Goal: Navigation & Orientation: Understand site structure

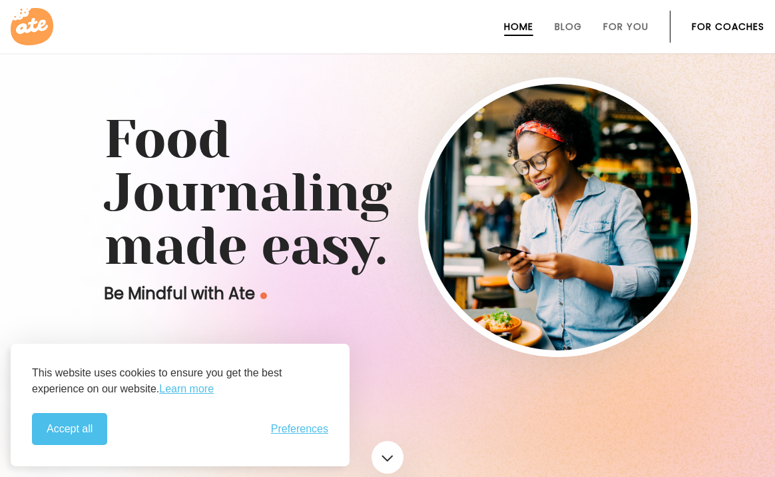
scroll to position [28, 0]
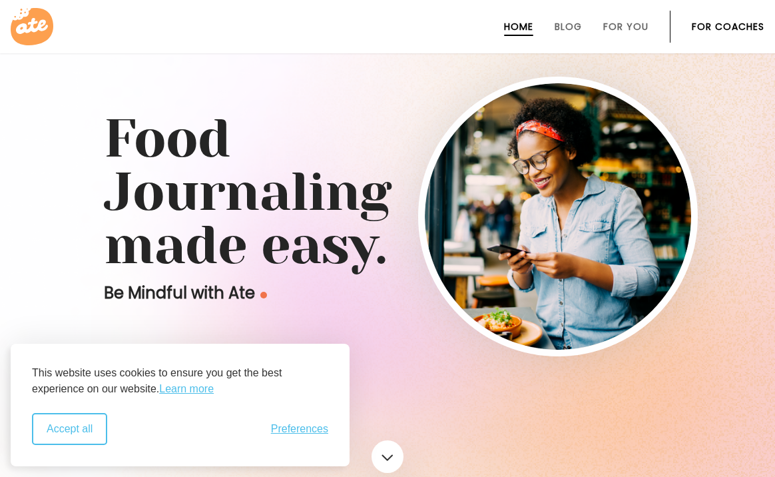
click at [63, 433] on button "Accept all" at bounding box center [69, 429] width 75 height 32
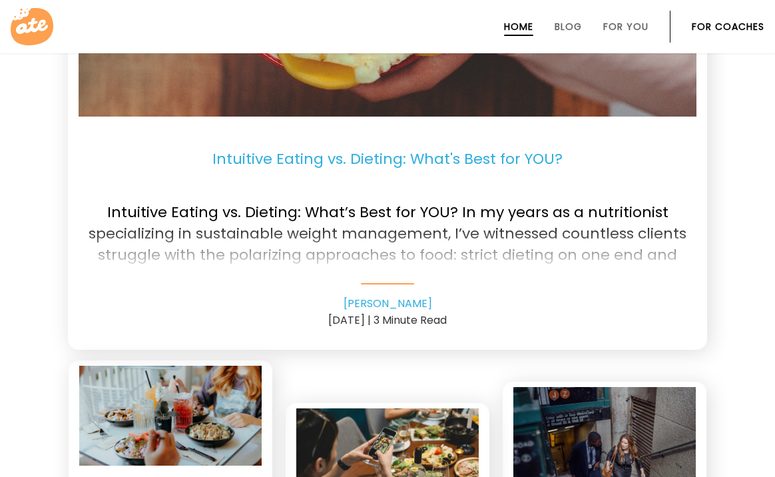
scroll to position [2963, 0]
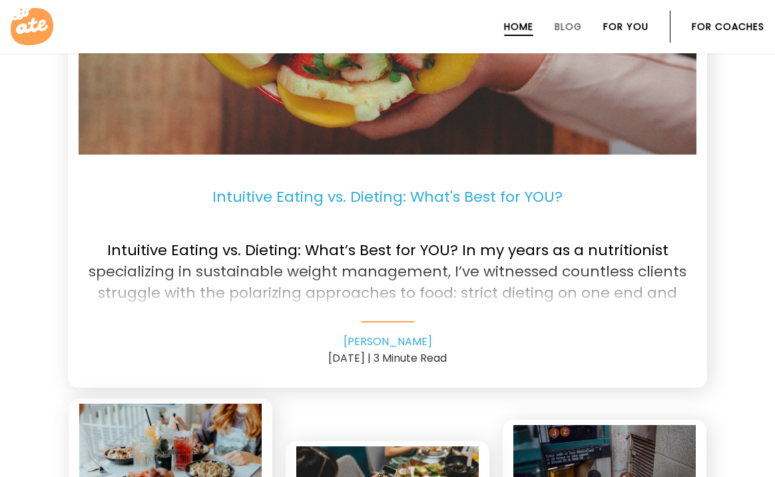
click at [629, 25] on link "For You" at bounding box center [625, 26] width 45 height 11
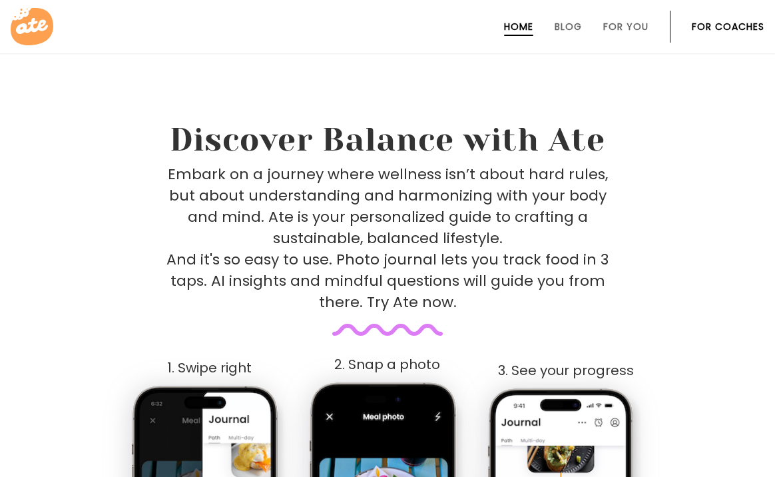
scroll to position [491, 0]
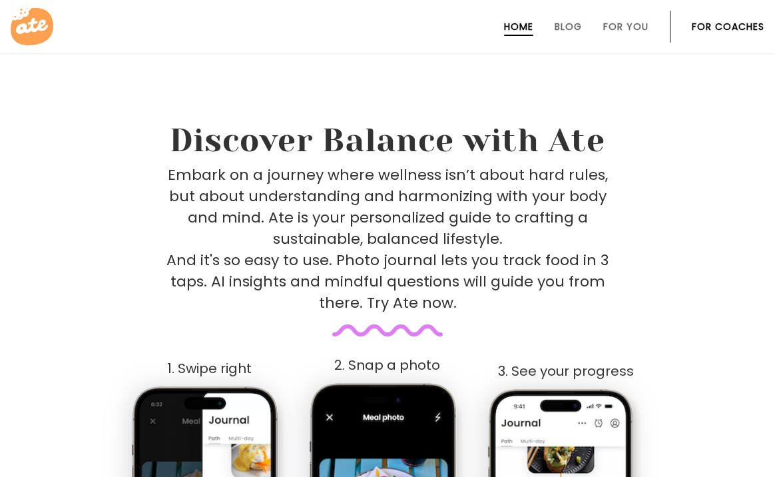
click at [734, 27] on link "For Coaches" at bounding box center [728, 26] width 73 height 11
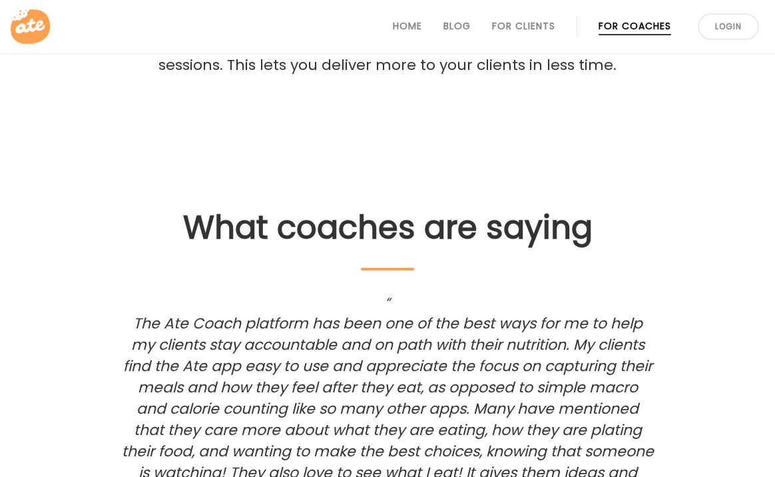
scroll to position [1974, 0]
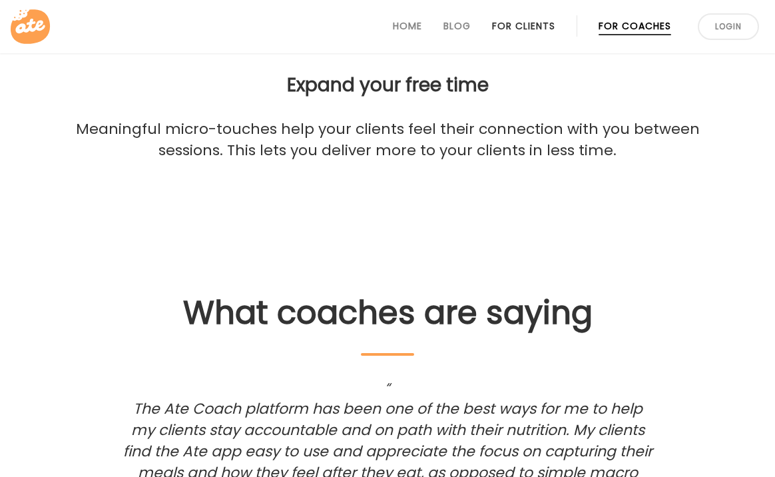
click at [520, 27] on link "For Clients" at bounding box center [523, 26] width 63 height 11
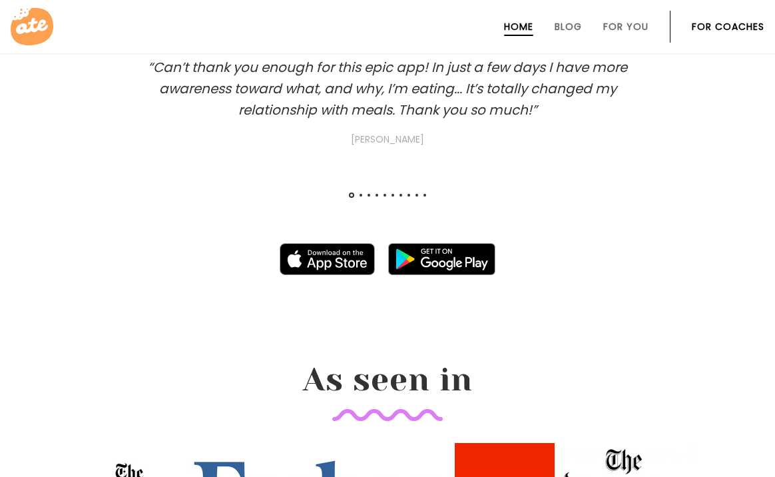
scroll to position [1332, 0]
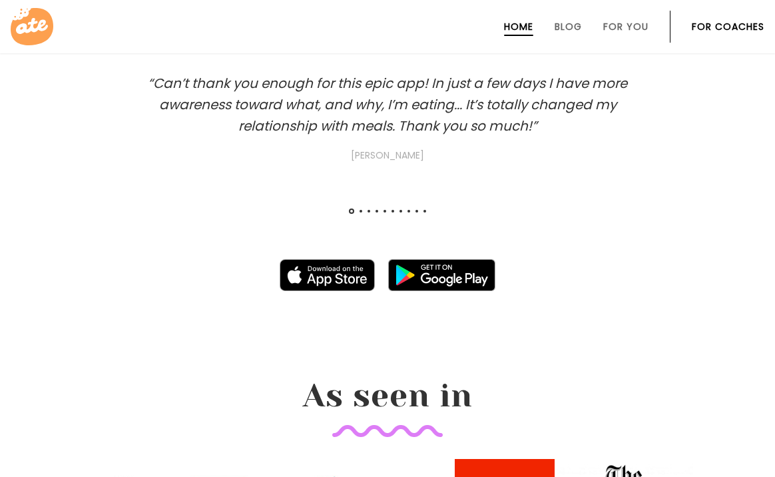
click at [39, 29] on icon at bounding box center [32, 26] width 32 height 16
click at [32, 36] on icon at bounding box center [32, 26] width 43 height 37
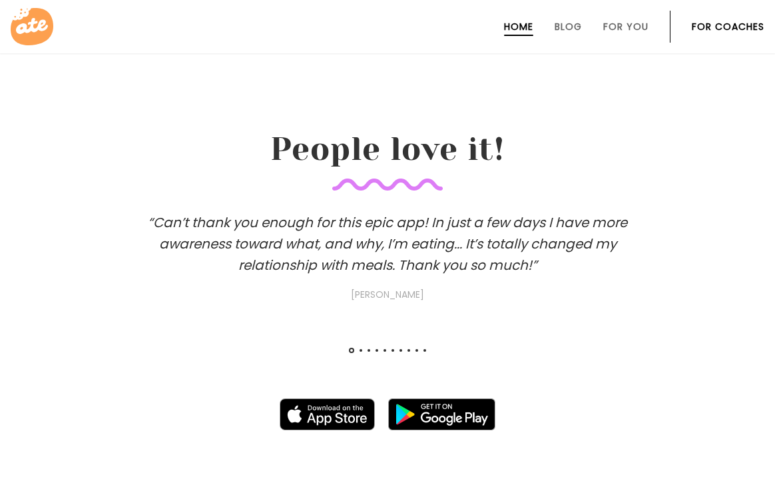
scroll to position [1189, 0]
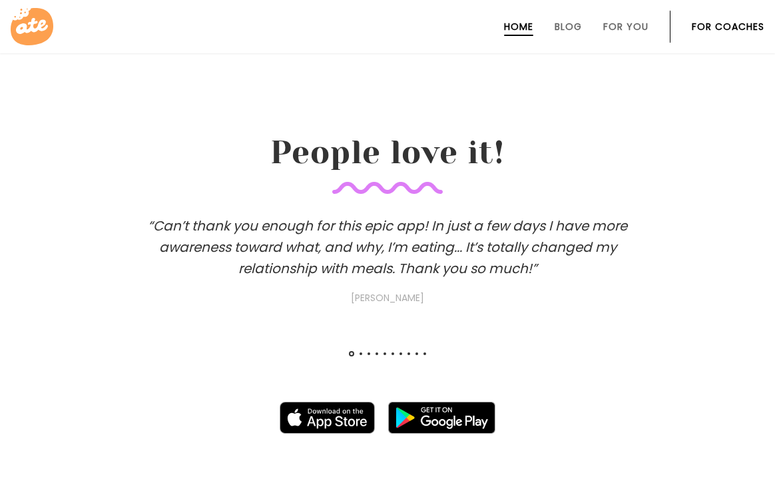
click at [360, 354] on span at bounding box center [361, 353] width 3 height 3
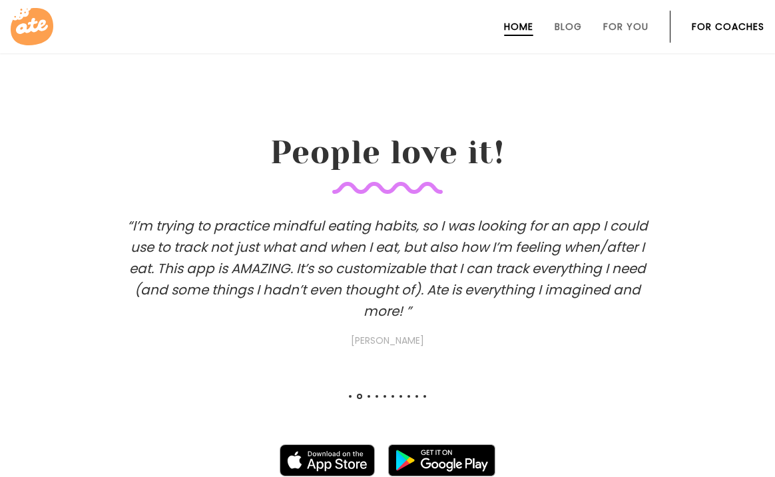
click at [368, 397] on span at bounding box center [369, 396] width 3 height 3
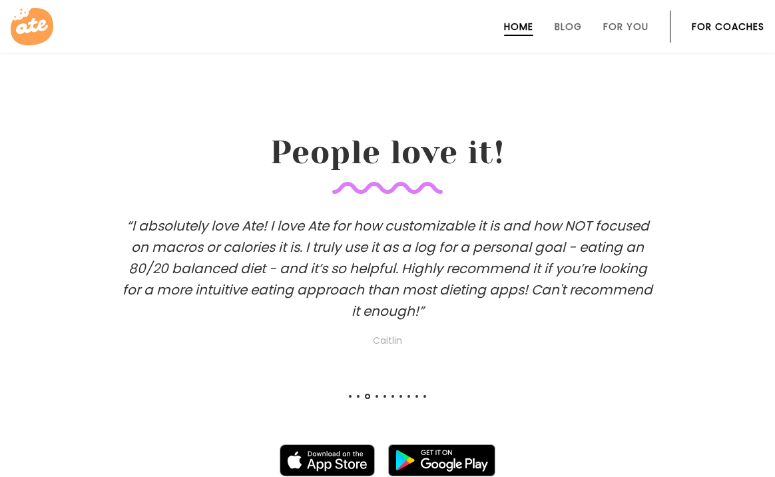
click at [376, 396] on span at bounding box center [377, 396] width 3 height 3
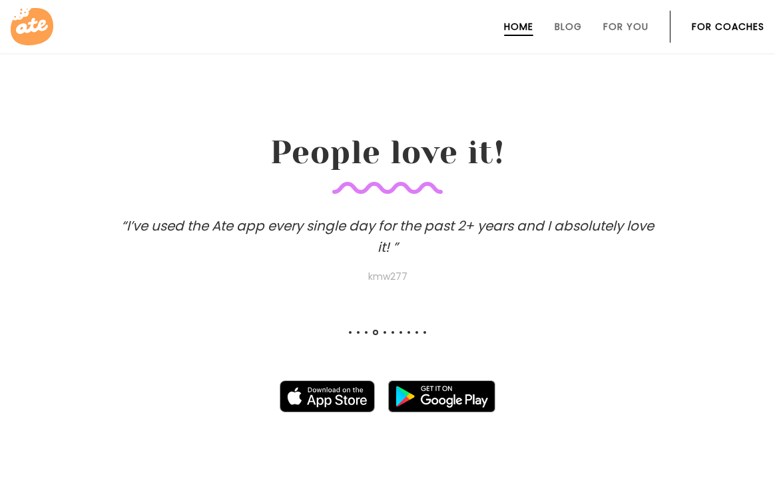
click at [384, 333] on span at bounding box center [385, 332] width 3 height 3
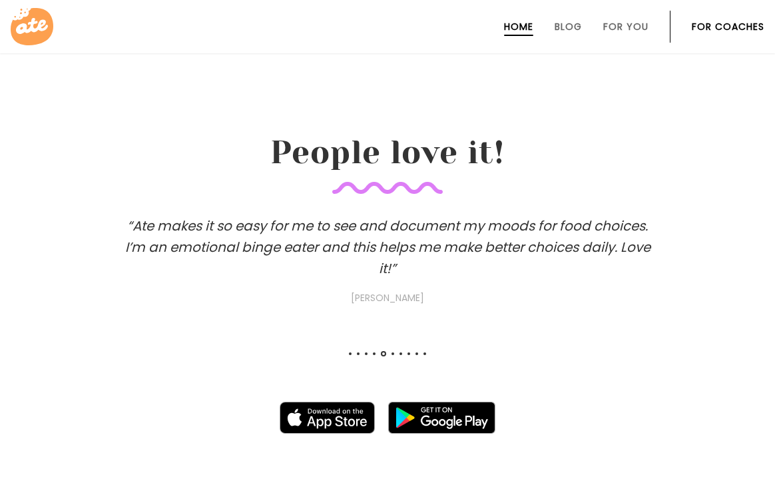
click at [391, 355] on div at bounding box center [387, 356] width 83 height 5
click at [399, 355] on div at bounding box center [387, 356] width 83 height 5
click at [393, 354] on span at bounding box center [393, 353] width 3 height 3
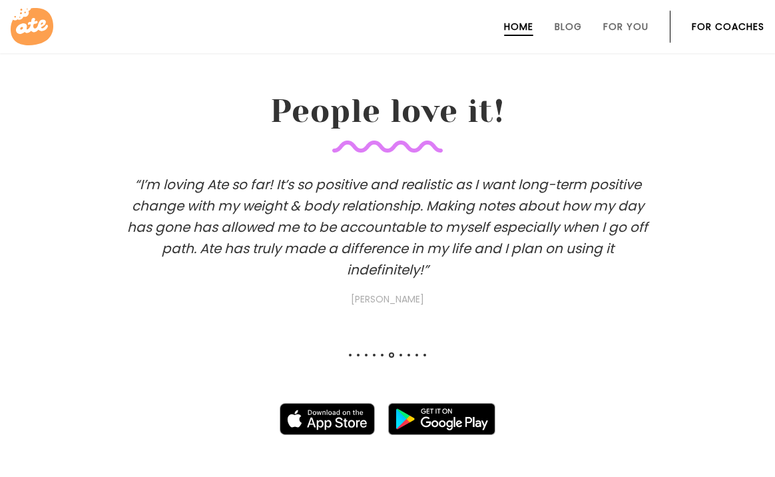
scroll to position [1232, 0]
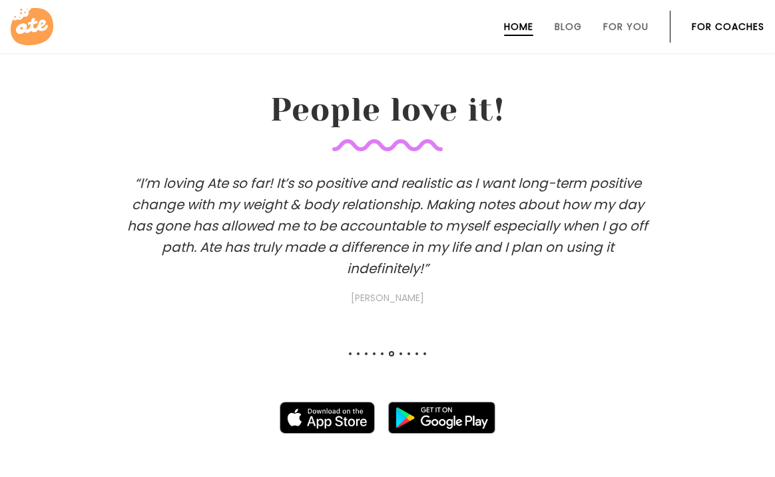
click at [398, 356] on div at bounding box center [387, 356] width 83 height 5
click at [400, 356] on div at bounding box center [387, 356] width 83 height 5
click at [400, 352] on div "“I’m loving Ate so far! It’s so positive and realistic as I want long-term posi…" at bounding box center [387, 278] width 775 height 213
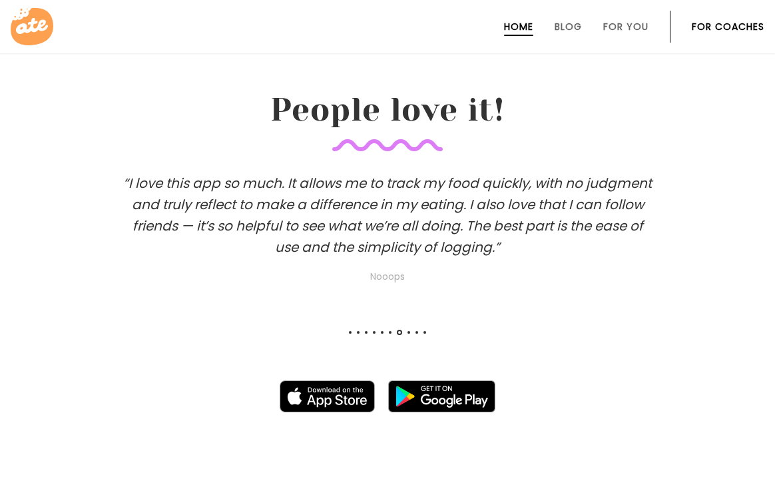
click at [408, 332] on span at bounding box center [408, 332] width 3 height 3
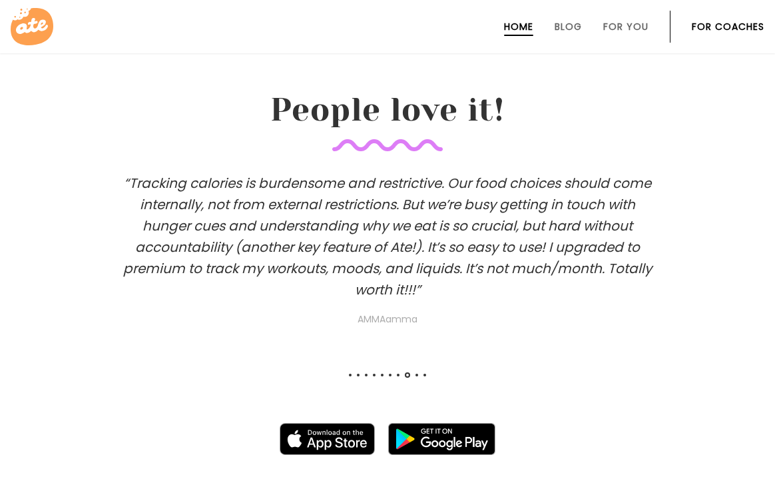
click at [415, 376] on span at bounding box center [416, 375] width 3 height 3
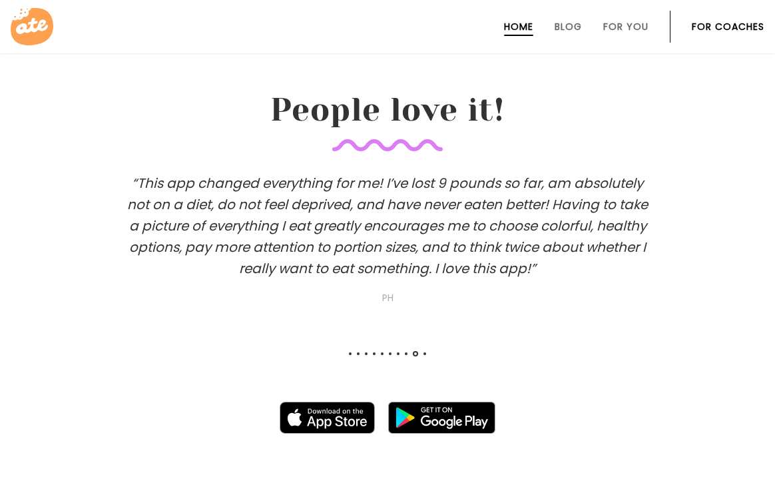
click at [423, 355] on span at bounding box center [424, 353] width 3 height 3
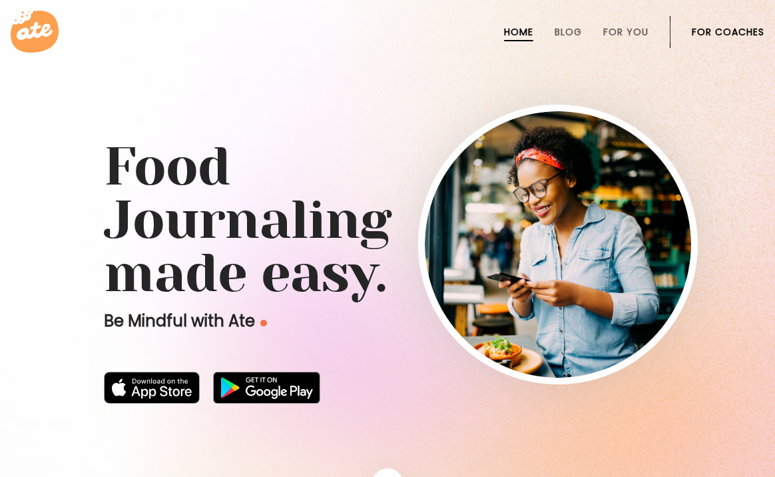
scroll to position [0, 0]
click at [610, 33] on link "For You" at bounding box center [625, 32] width 45 height 11
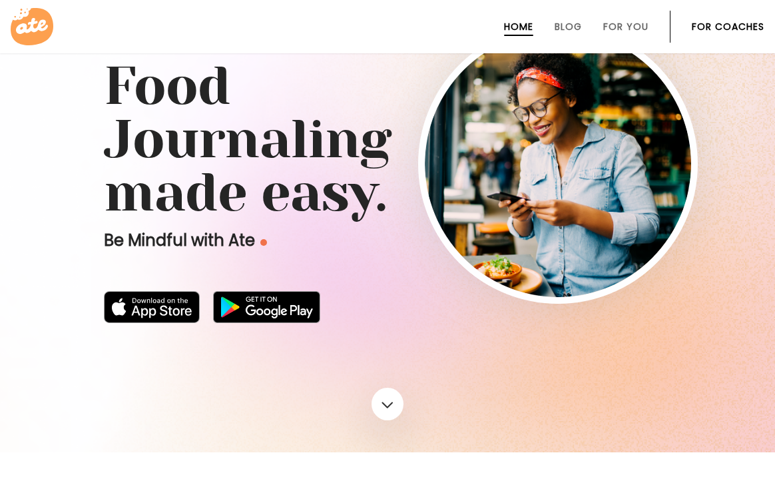
scroll to position [79, 0]
